Goal: Task Accomplishment & Management: Complete application form

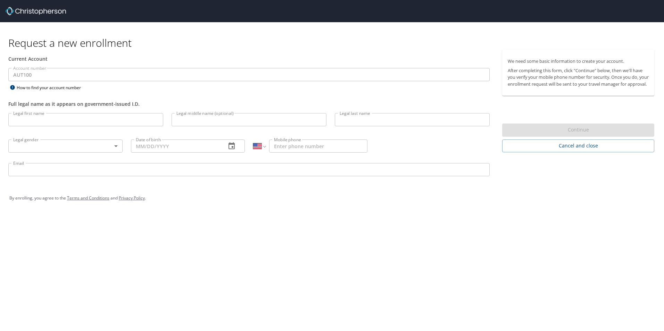
select select "US"
click at [106, 113] on input "Legal first name" at bounding box center [85, 119] width 155 height 13
type input "[PERSON_NAME]"
type input "k"
type input "[PERSON_NAME]"
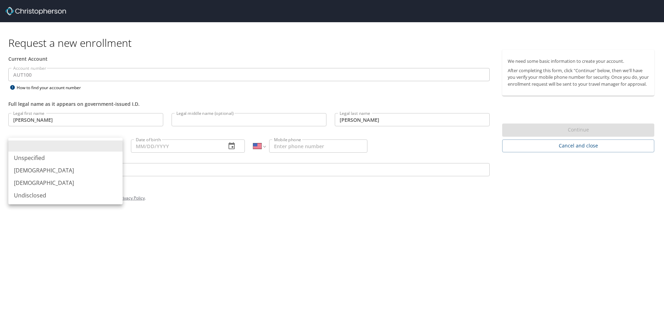
click at [115, 148] on body "Request a new enrollment Current Account Account number AUT100 Account number H…" at bounding box center [332, 165] width 664 height 331
click at [94, 172] on li "[DEMOGRAPHIC_DATA]" at bounding box center [65, 170] width 114 height 12
type input "[DEMOGRAPHIC_DATA]"
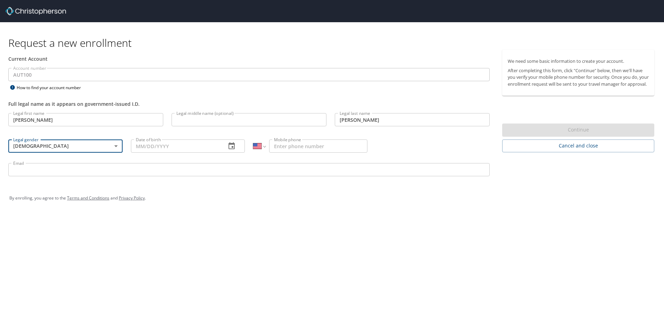
click at [230, 148] on icon "button" at bounding box center [231, 146] width 8 height 8
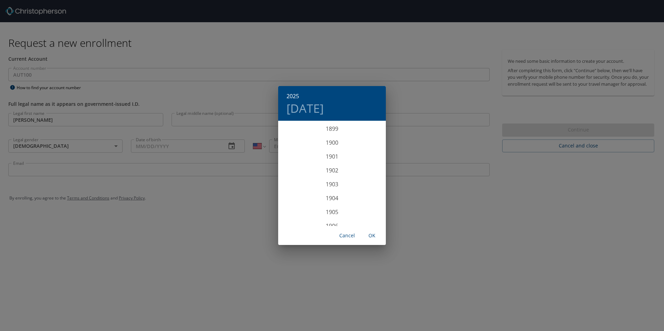
scroll to position [1708, 0]
click at [209, 148] on div "2025 [DATE] 1900 1901 1902 1903 1904 1905 1906 1907 1908 1909 1910 1911 1912 19…" at bounding box center [332, 165] width 664 height 331
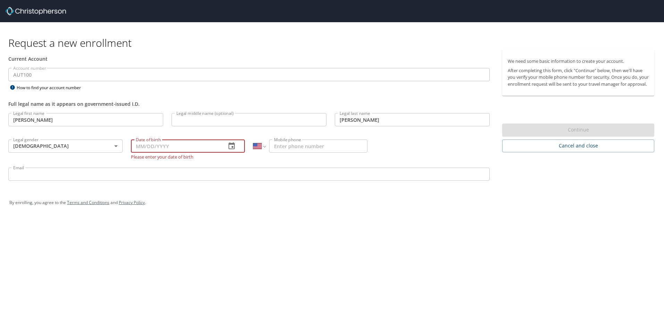
click at [180, 145] on input "Date of birth" at bounding box center [176, 146] width 90 height 13
type input "[DATE]"
click at [296, 147] on input "Mobile phone" at bounding box center [318, 146] width 98 height 13
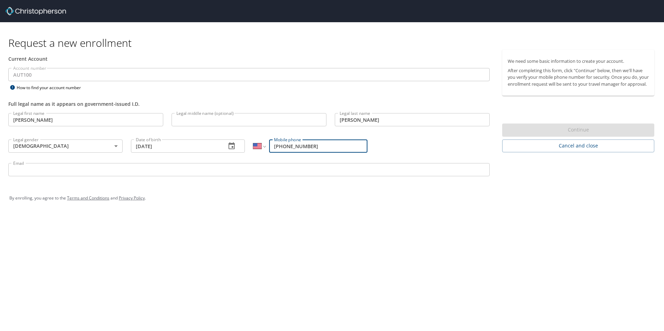
type input "[PHONE_NUMBER]"
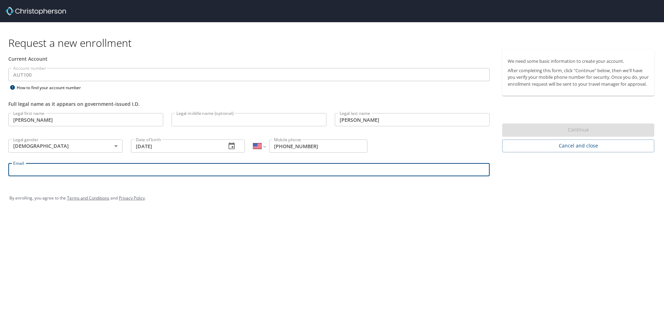
click at [284, 171] on input "Email" at bounding box center [248, 169] width 481 height 13
type input "[PERSON_NAME][EMAIL_ADDRESS][PERSON_NAME][DOMAIN_NAME]"
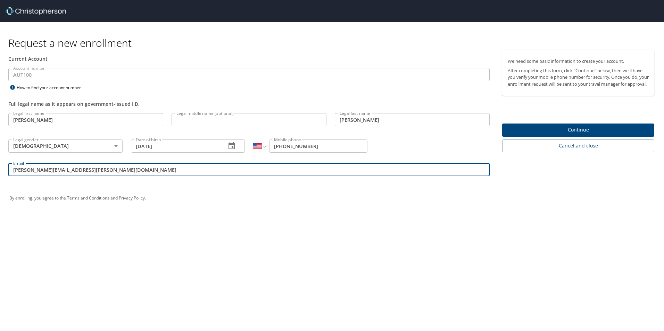
click at [598, 134] on span "Continue" at bounding box center [577, 130] width 141 height 9
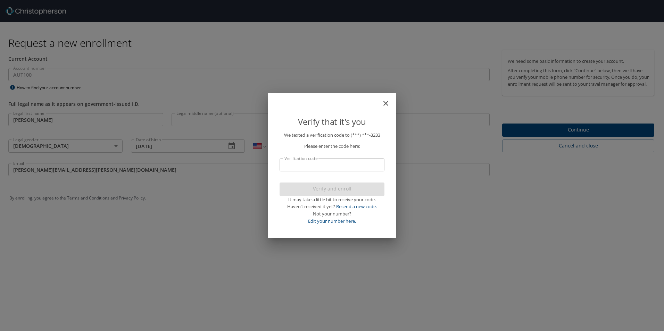
click at [318, 164] on input "Verification code" at bounding box center [331, 164] width 105 height 13
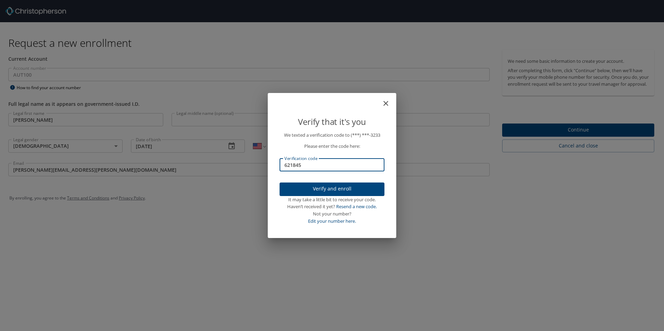
type input "621845"
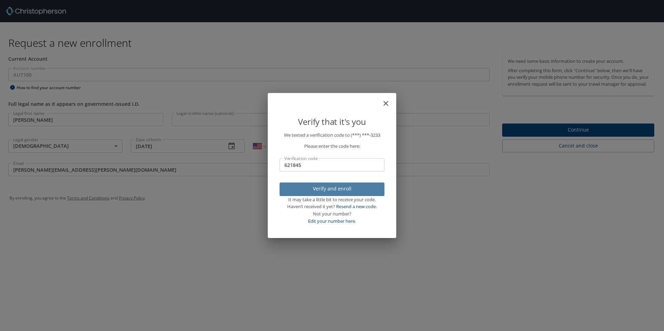
click at [330, 187] on span "Verify and enroll" at bounding box center [332, 189] width 94 height 9
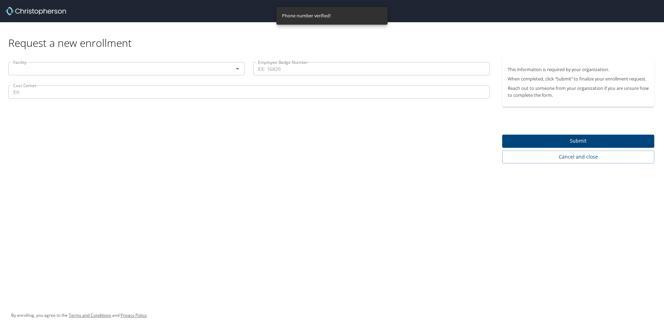
click at [207, 74] on div "Facility" at bounding box center [126, 68] width 236 height 13
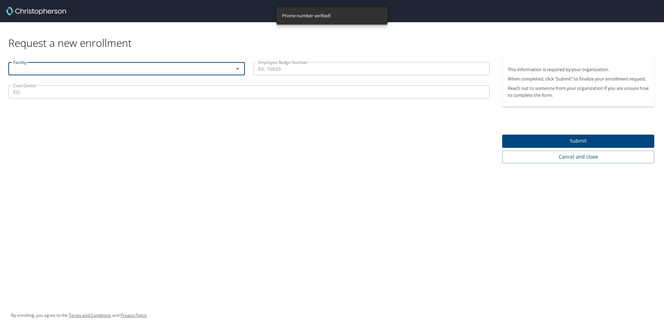
click at [235, 69] on icon "Open" at bounding box center [237, 69] width 8 height 8
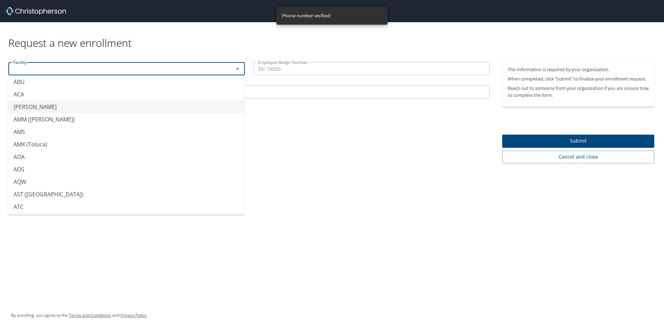
scroll to position [104, 0]
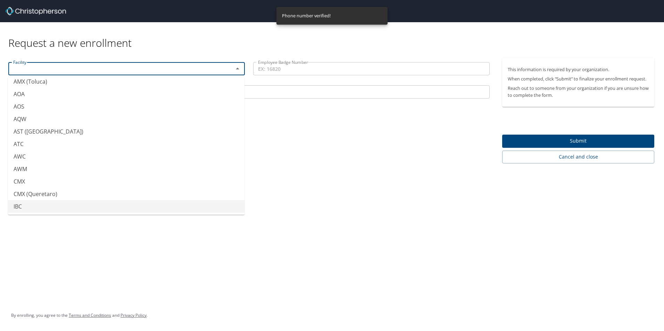
click at [23, 207] on li "IBC" at bounding box center [126, 206] width 236 height 12
type input "IBC"
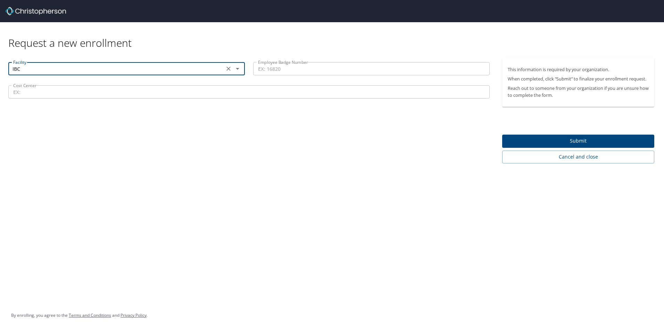
click at [296, 70] on input "Employee Badge Number" at bounding box center [371, 68] width 236 height 13
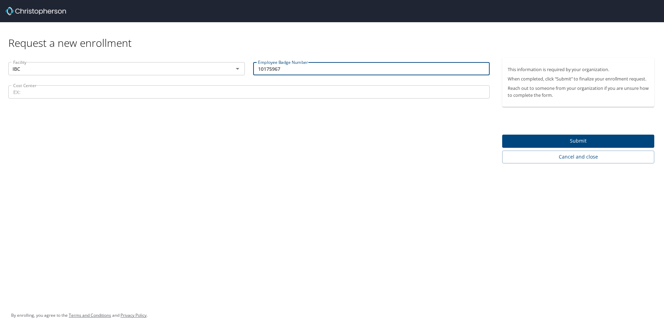
type input "10175967"
click at [272, 90] on input "Cost Center" at bounding box center [248, 91] width 481 height 13
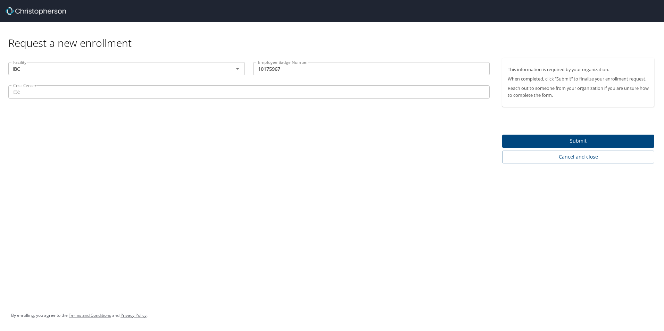
click at [49, 94] on input "Cost Center" at bounding box center [248, 91] width 481 height 13
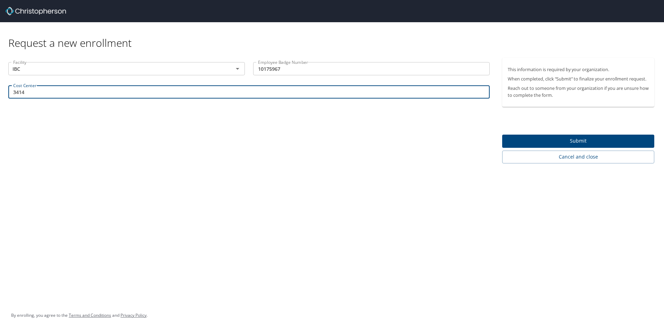
type input "3414"
click at [548, 137] on span "Submit" at bounding box center [577, 141] width 141 height 9
